Goal: Transaction & Acquisition: Book appointment/travel/reservation

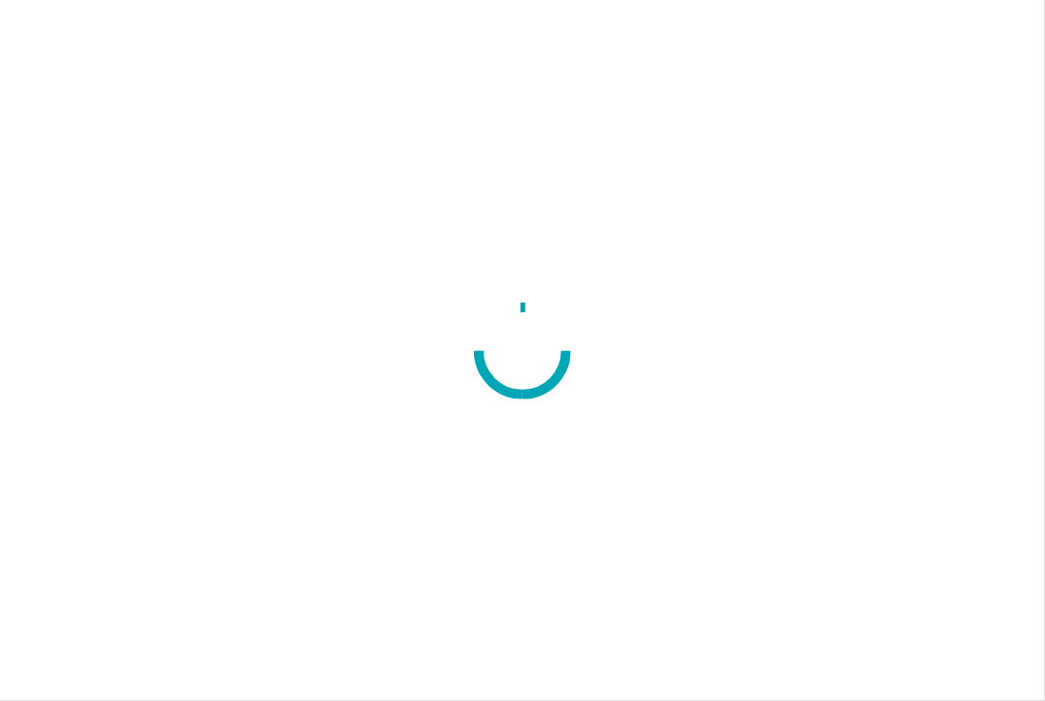
click at [109, 358] on div at bounding box center [522, 350] width 1045 height 701
